Goal: Task Accomplishment & Management: Complete application form

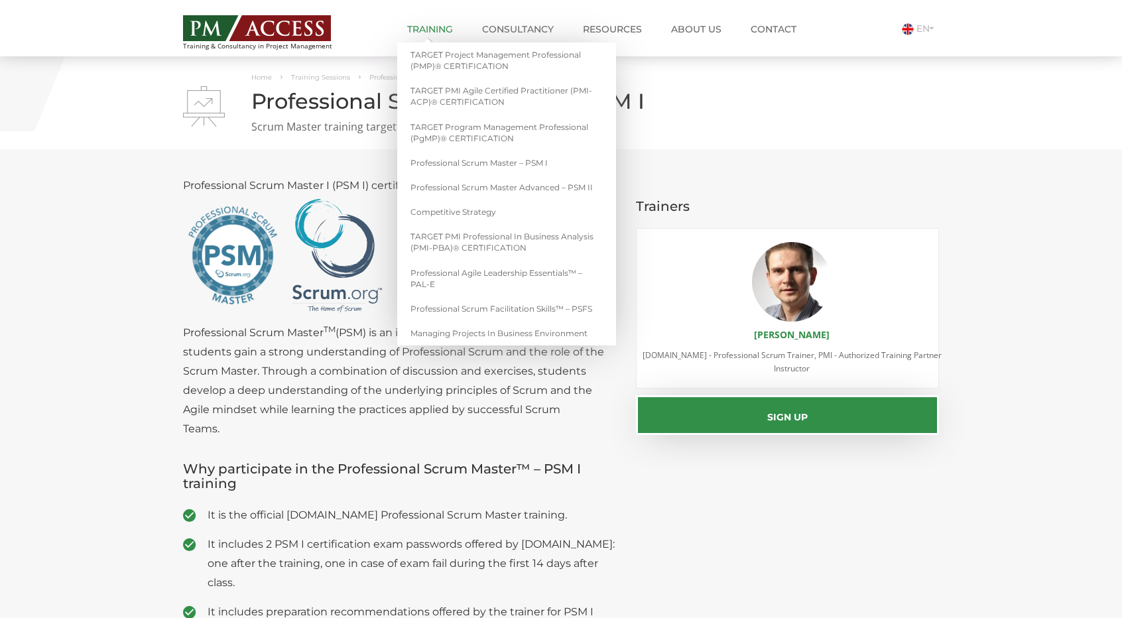
click at [438, 31] on link "Training" at bounding box center [430, 29] width 66 height 27
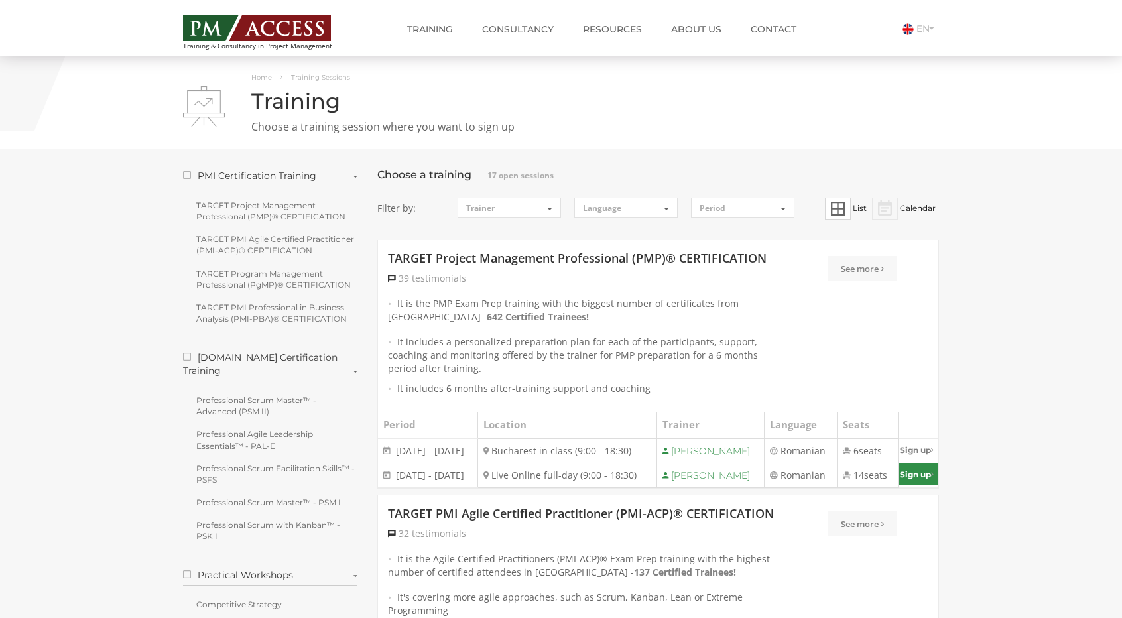
click at [910, 473] on link "Sign up" at bounding box center [918, 474] width 40 height 22
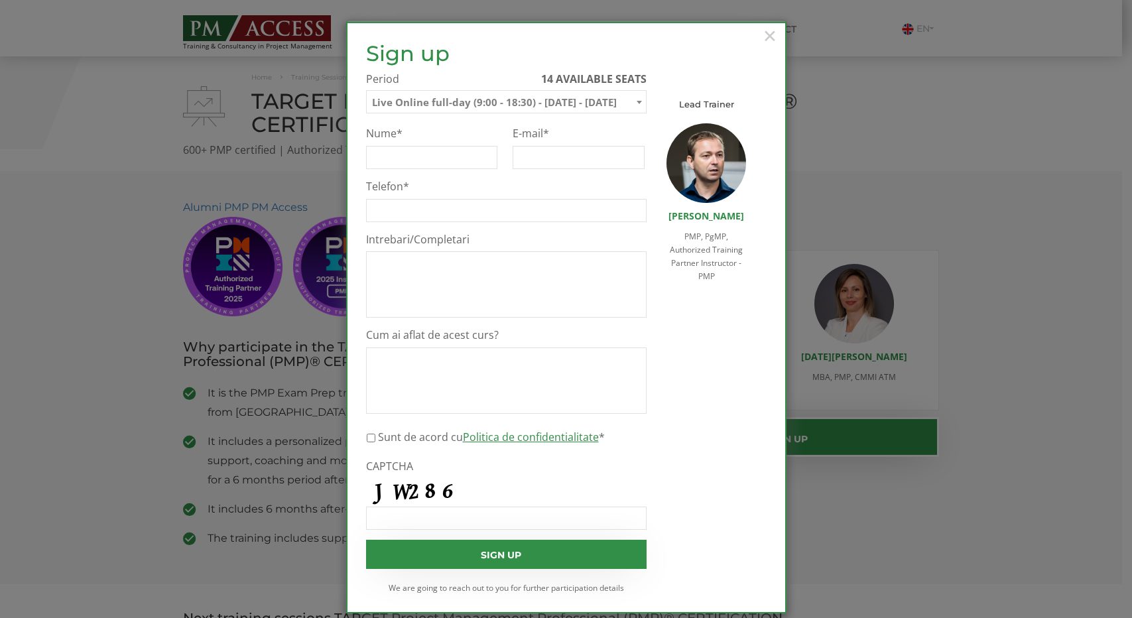
select select "Live Online full-day (9:00 - 18:30) - 8 December - 12 December 2025"
click at [399, 161] on input "Nume *" at bounding box center [432, 157] width 132 height 23
type input "Adela Cirstea"
click at [524, 160] on input "E-mail *" at bounding box center [579, 157] width 132 height 23
type input "cirsteaadela@yahoo.ro"
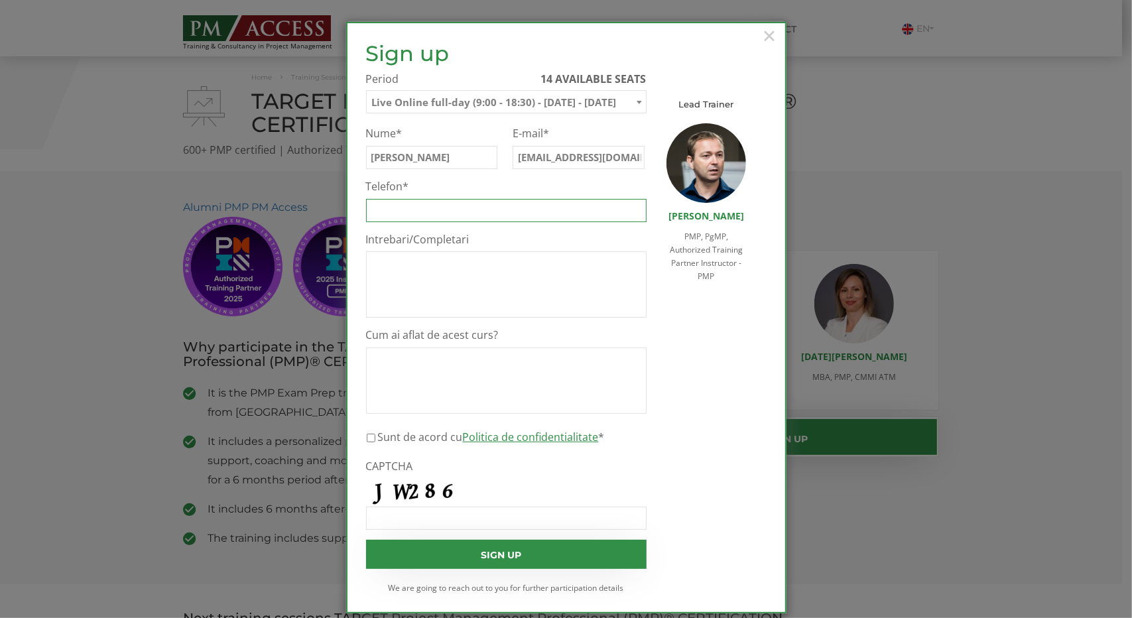
click at [385, 213] on input "Telefon *" at bounding box center [506, 210] width 280 height 23
type input "0744441440"
click at [429, 285] on textarea "Intrebari/Completari" at bounding box center [506, 284] width 280 height 66
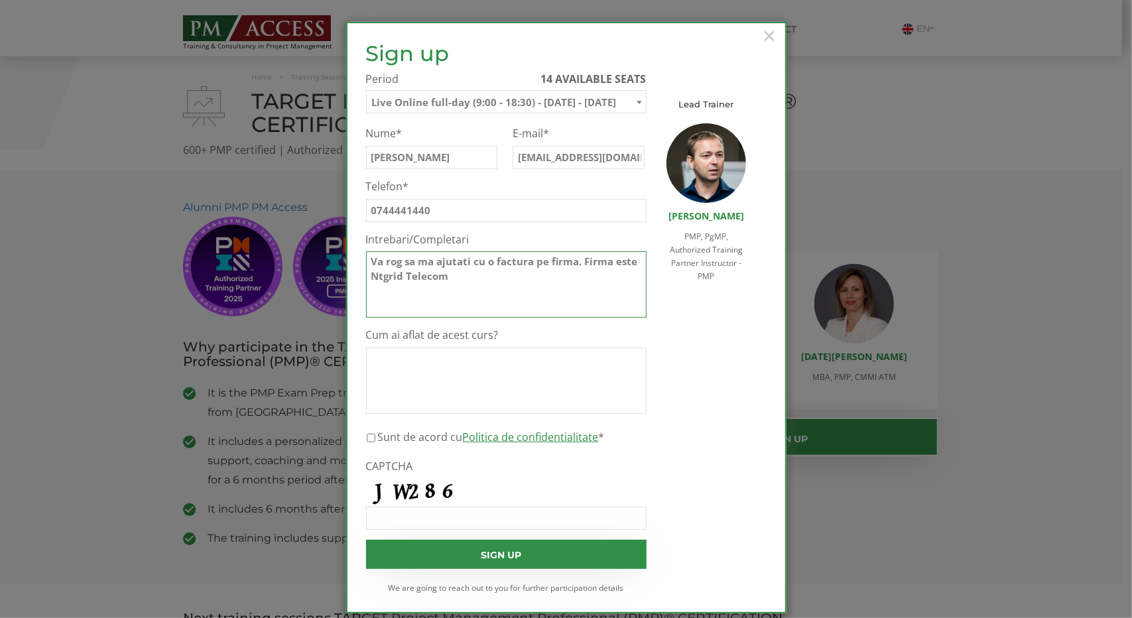
type textarea "Va rog sa ma ajutati cu o factura pe firma. Firma este Ntgrid Telecom"
click at [367, 441] on input "Sunt de acord cu Politica de confidentialitate *" at bounding box center [371, 437] width 9 height 23
checkbox input "true"
click at [439, 522] on input "CAPTCHA" at bounding box center [506, 518] width 280 height 23
type input "JW286"
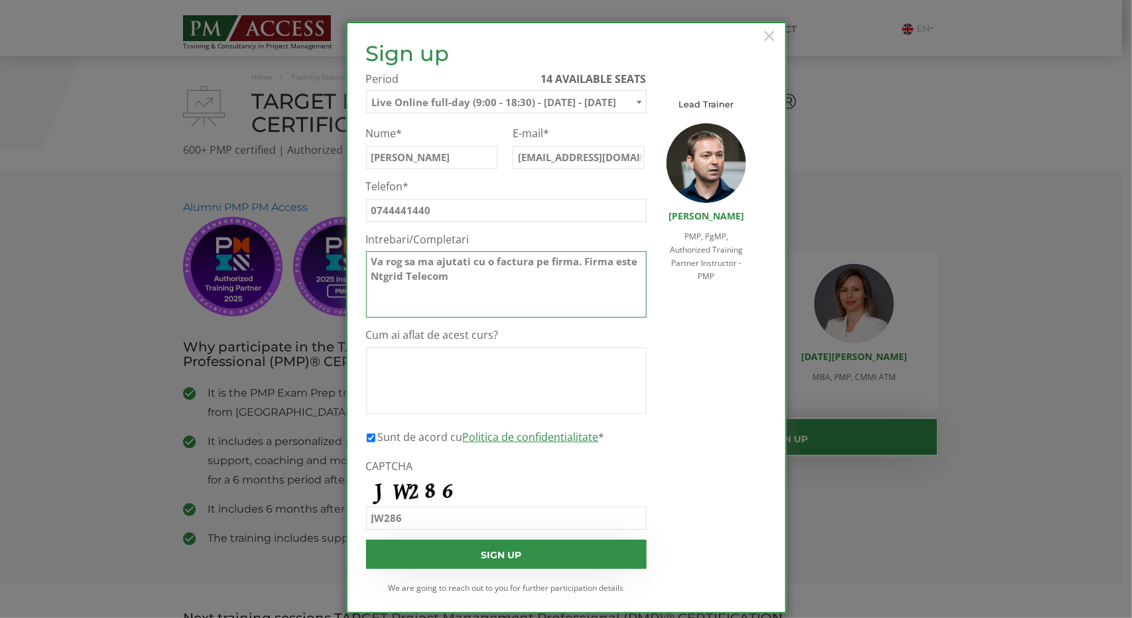
click at [539, 280] on textarea "Va rog sa ma ajutati cu o factura pe firma. Firma este Ntgrid Telecom" at bounding box center [506, 284] width 280 height 66
type textarea "Va rog sa ma ajutati cu o factura pe firma. Firma este Ntgrid Telecom, RO 32112…"
click at [473, 375] on textarea "Cum ai aflat de acest curs?" at bounding box center [506, 380] width 280 height 66
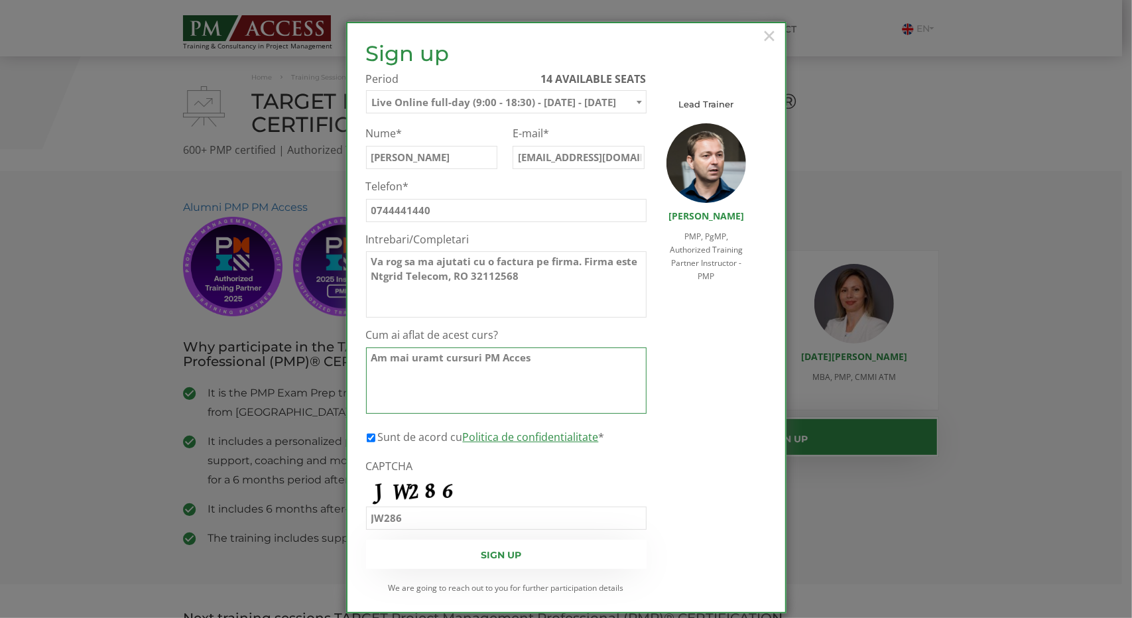
type textarea "Am mai uramt cursuri PM Acces"
click at [494, 554] on input "Sign up" at bounding box center [506, 554] width 280 height 29
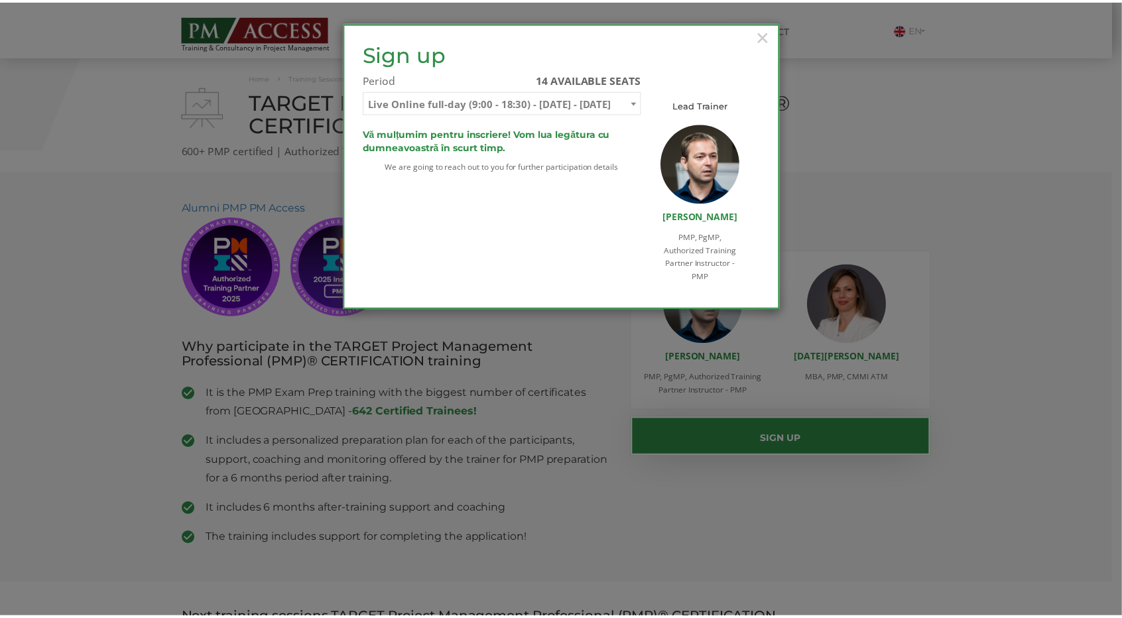
scroll to position [126, 0]
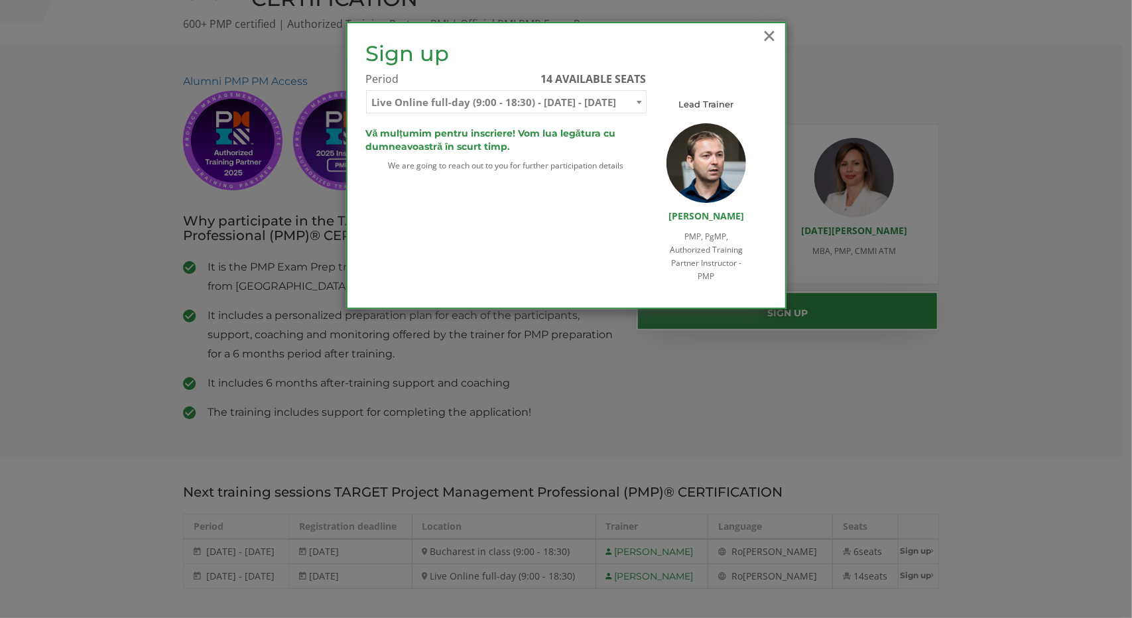
click at [769, 36] on span "×" at bounding box center [769, 35] width 17 height 36
